Goal: Information Seeking & Learning: Find specific fact

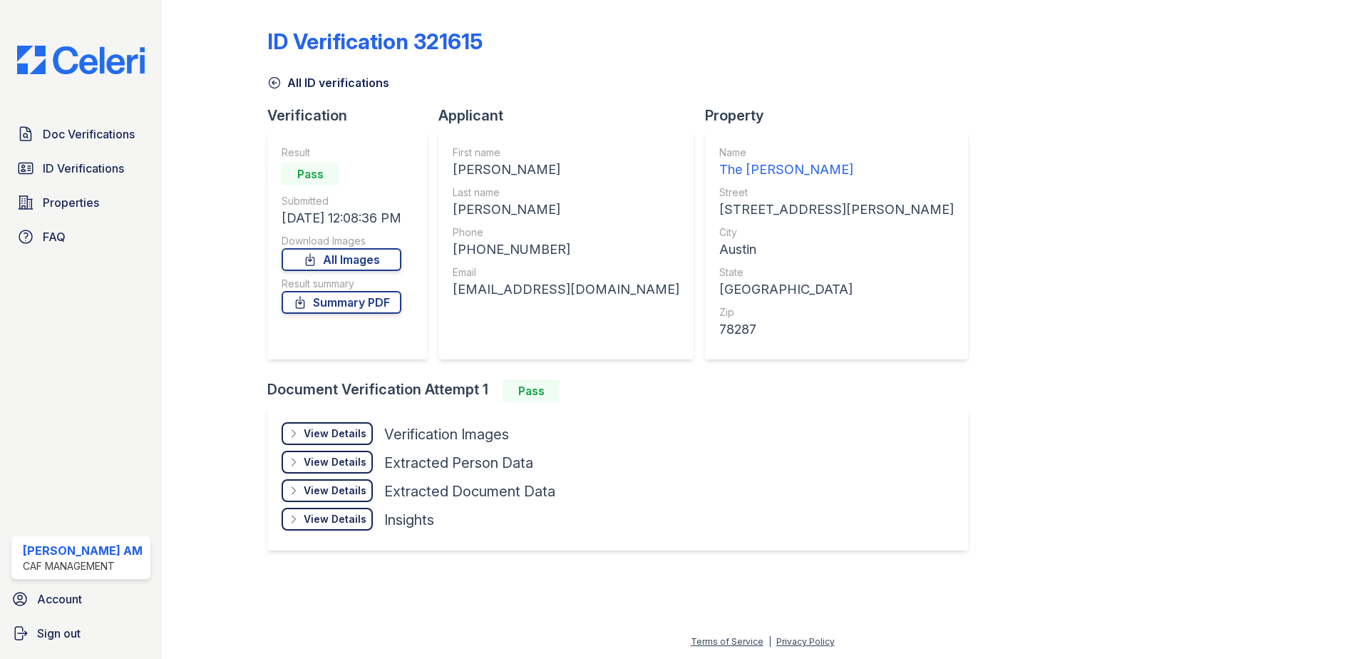
click at [876, 146] on div "ID Verification 321615 All ID verifications Verification Result Pass Submitted …" at bounding box center [762, 288] width 990 height 564
click at [95, 137] on span "Doc Verifications" at bounding box center [89, 133] width 92 height 17
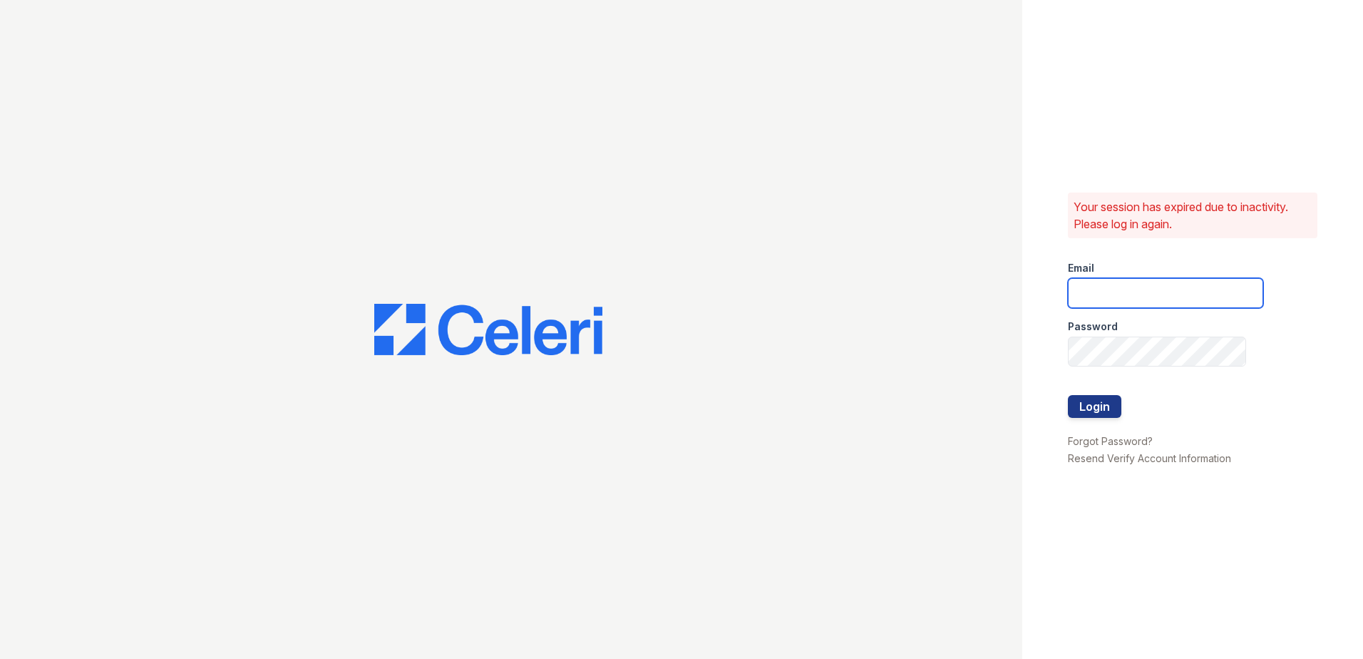
type input "[DOMAIN_NAME][EMAIL_ADDRESS][DOMAIN_NAME]"
click at [1099, 398] on button "Login" at bounding box center [1094, 406] width 53 height 23
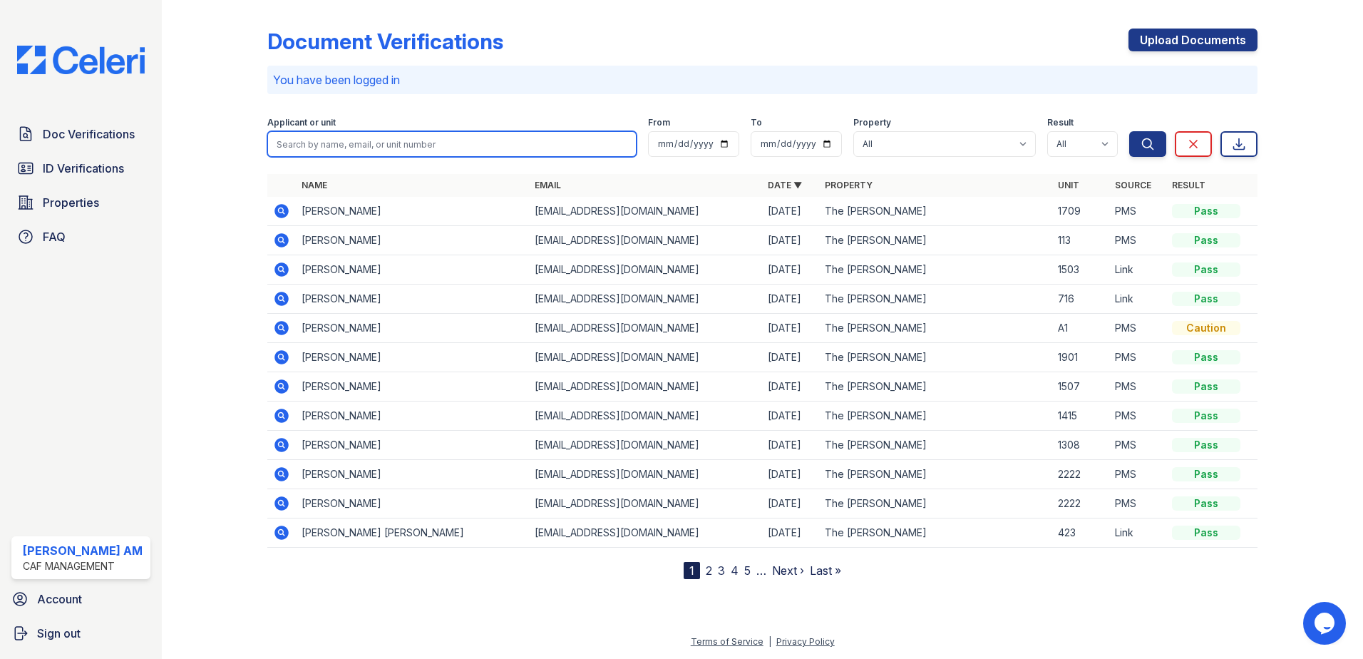
click at [378, 141] on input "search" at bounding box center [451, 144] width 369 height 26
paste input "Franklin, Joshua"
type input "Franklin, Joshua"
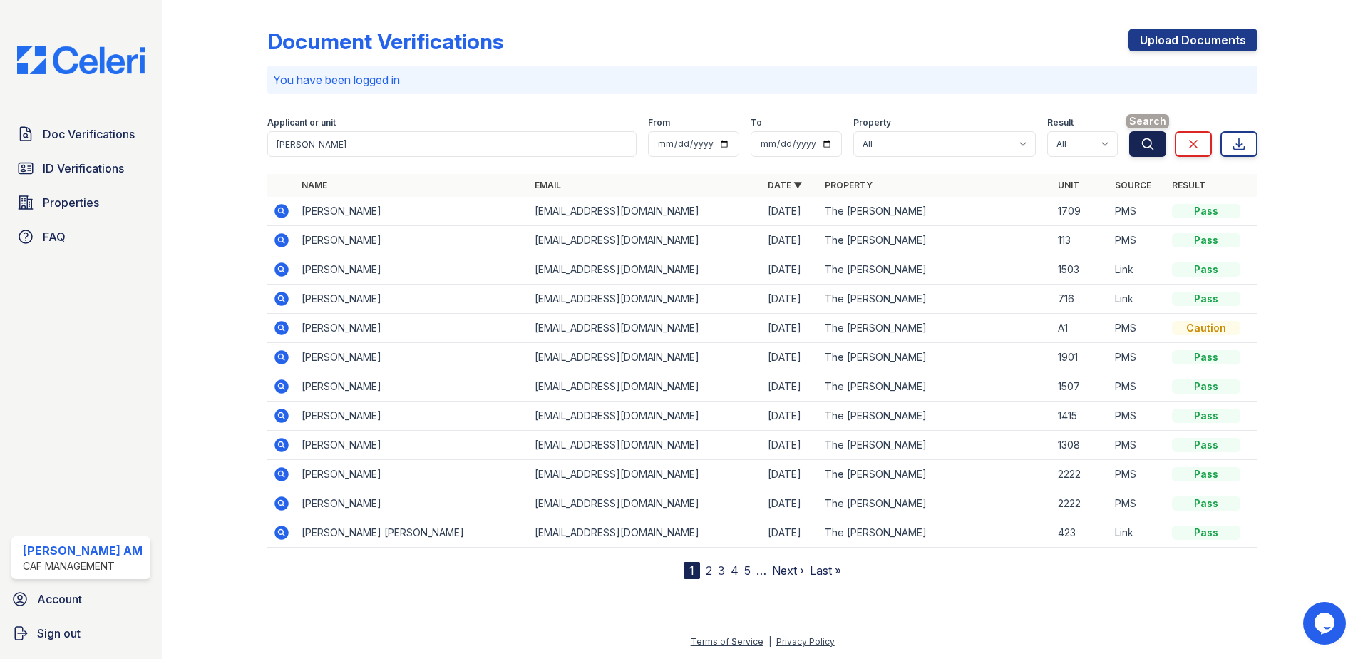
click at [1155, 148] on icon "submit" at bounding box center [1147, 144] width 14 height 14
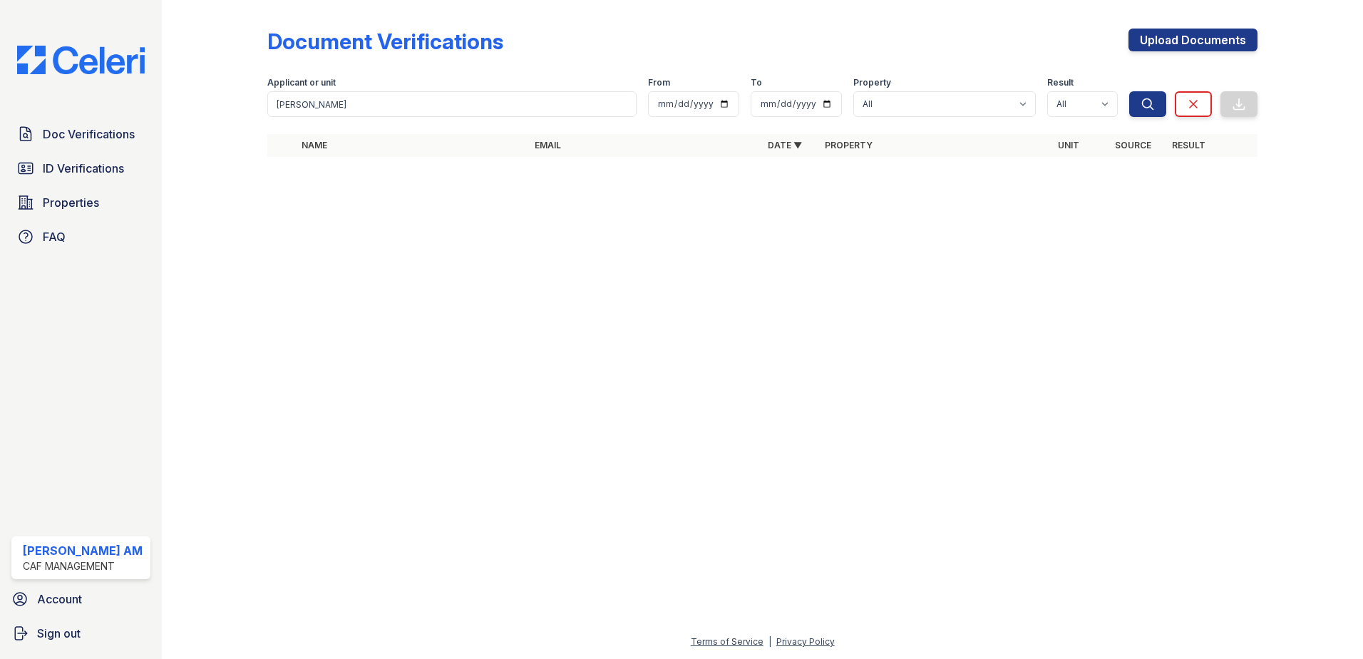
click at [634, 311] on div at bounding box center [762, 413] width 1155 height 439
drag, startPoint x: 314, startPoint y: 108, endPoint x: 165, endPoint y: 105, distance: 149.0
click at [170, 105] on div "Document Verifications Upload Documents Filter Applicant or unit Franklin, Josh…" at bounding box center [762, 329] width 1201 height 659
type input "Joshua"
click at [1129, 91] on button "Search" at bounding box center [1147, 104] width 37 height 26
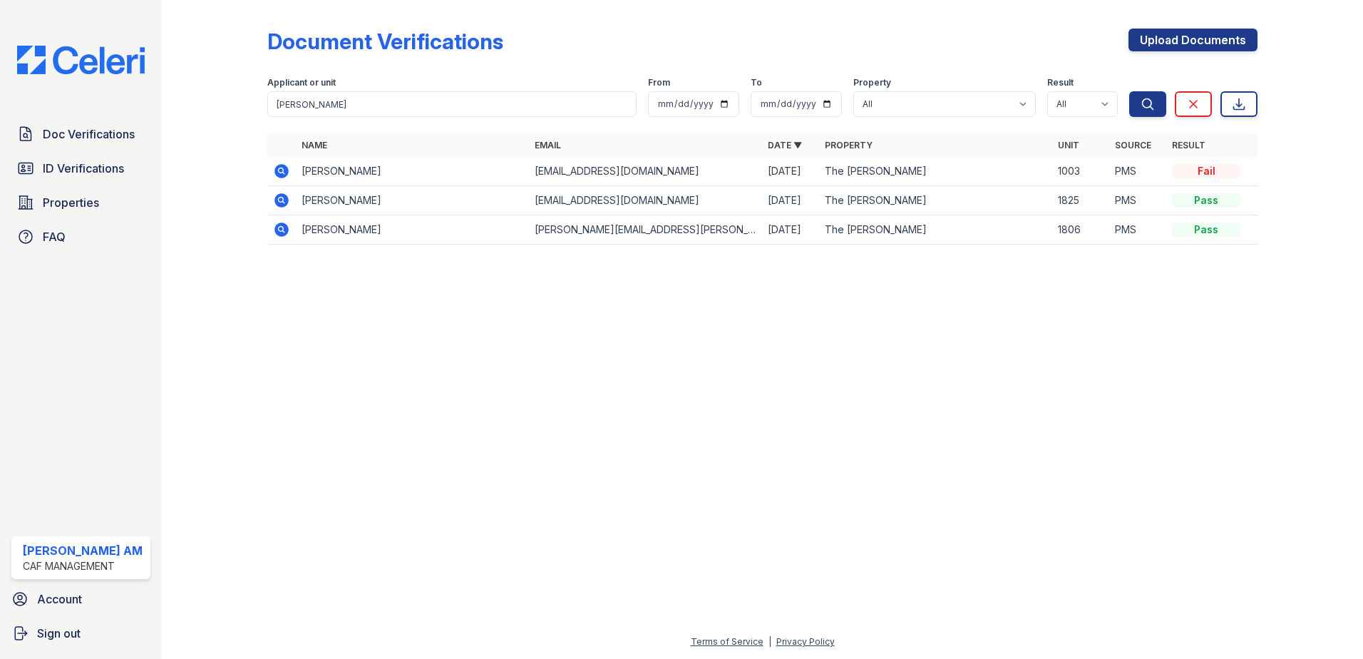
click at [422, 331] on div at bounding box center [762, 457] width 1155 height 351
click at [352, 113] on input "Joshua" at bounding box center [451, 104] width 369 height 26
drag, startPoint x: 688, startPoint y: 435, endPoint x: 675, endPoint y: 426, distance: 15.4
click at [688, 435] on div at bounding box center [762, 457] width 1155 height 351
drag, startPoint x: 682, startPoint y: 163, endPoint x: 398, endPoint y: 167, distance: 284.4
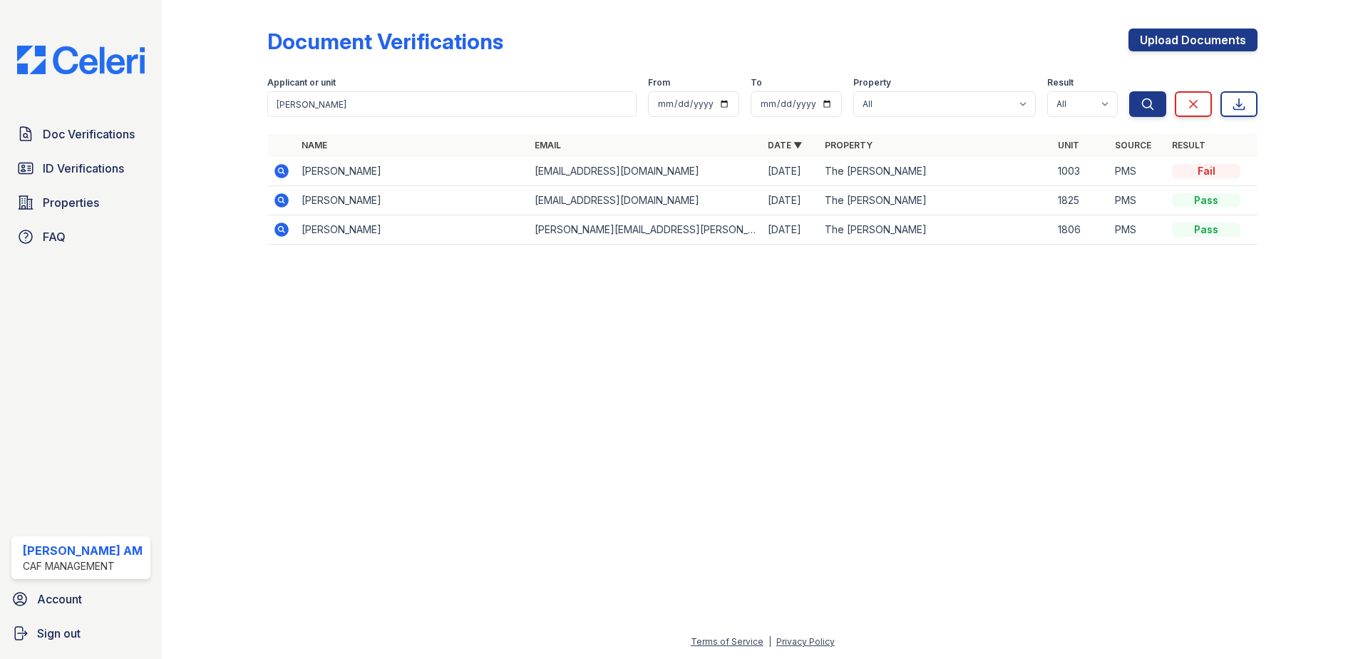
click at [398, 167] on tr "Joshua Luckey joshualuckey26@gmail.com 09/11/25 The Morgan 1003 PMS Fail" at bounding box center [762, 171] width 990 height 29
drag, startPoint x: 398, startPoint y: 167, endPoint x: 507, endPoint y: 167, distance: 109.0
click at [507, 167] on td "Joshua Luckey" at bounding box center [412, 171] width 233 height 29
drag, startPoint x: 671, startPoint y: 173, endPoint x: 507, endPoint y: 174, distance: 163.2
click at [507, 174] on tr "Joshua Luckey joshualuckey26@gmail.com 09/11/25 The Morgan 1003 PMS Fail" at bounding box center [762, 171] width 990 height 29
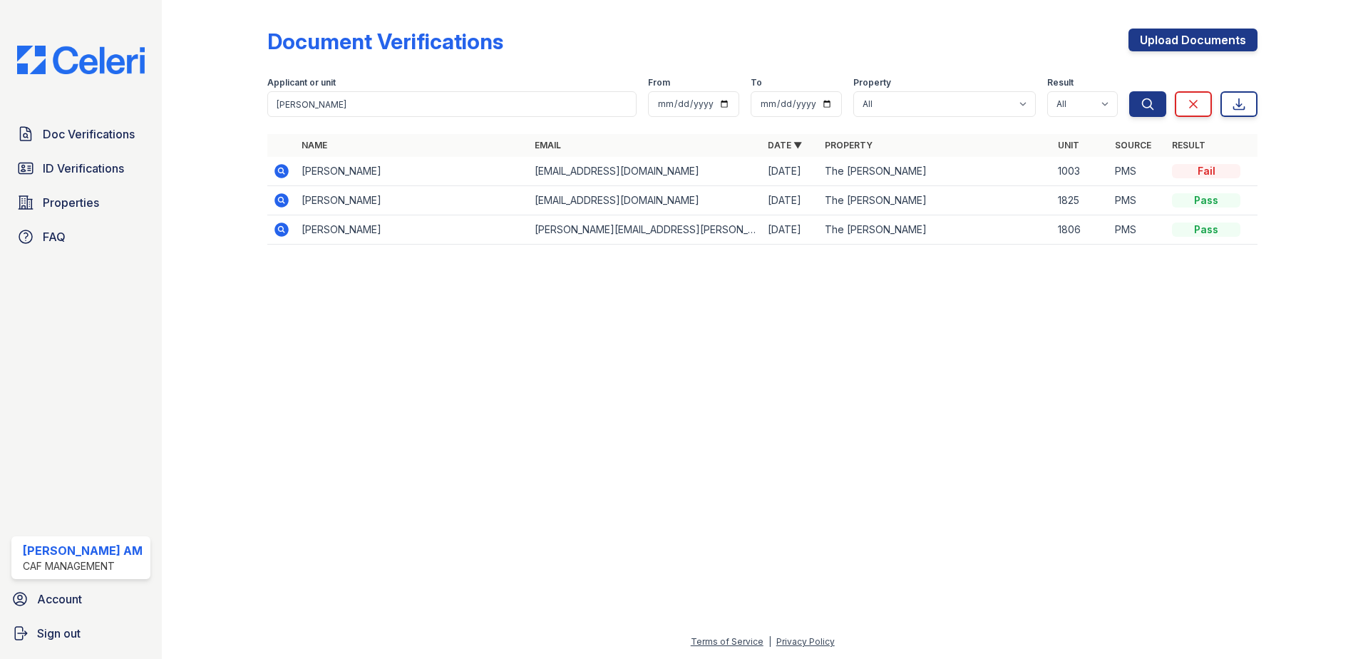
drag, startPoint x: 507, startPoint y: 174, endPoint x: 542, endPoint y: 172, distance: 35.0
copy tr "joshualuckey26@gmail.com"
